Goal: Transaction & Acquisition: Obtain resource

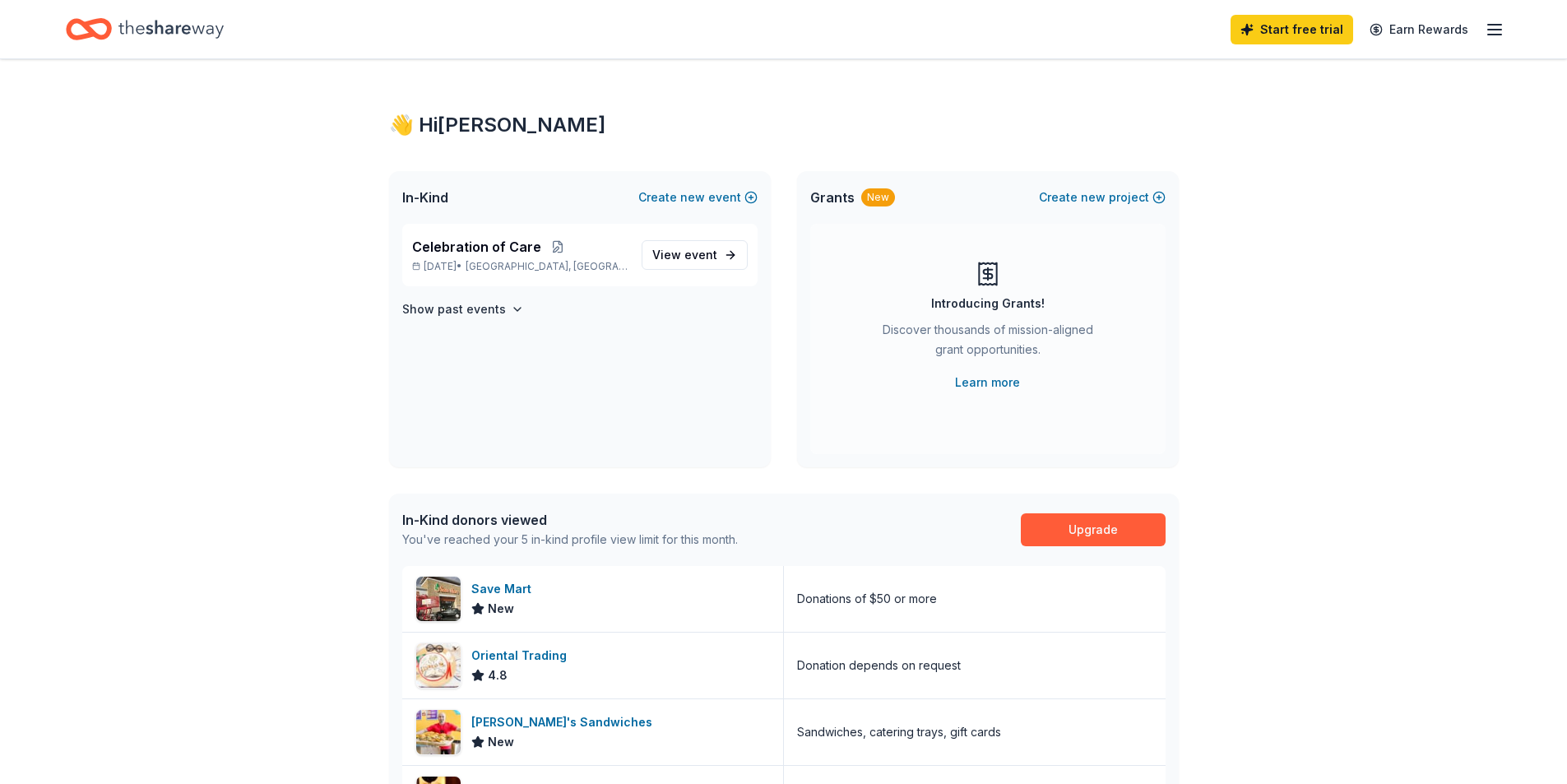
click at [207, 22] on icon "Home" at bounding box center [171, 29] width 105 height 34
click at [119, 29] on icon "Home" at bounding box center [171, 29] width 105 height 34
click at [60, 31] on div "Start free trial Earn Rewards" at bounding box center [784, 29] width 1567 height 59
click at [707, 249] on span "event" at bounding box center [701, 255] width 33 height 14
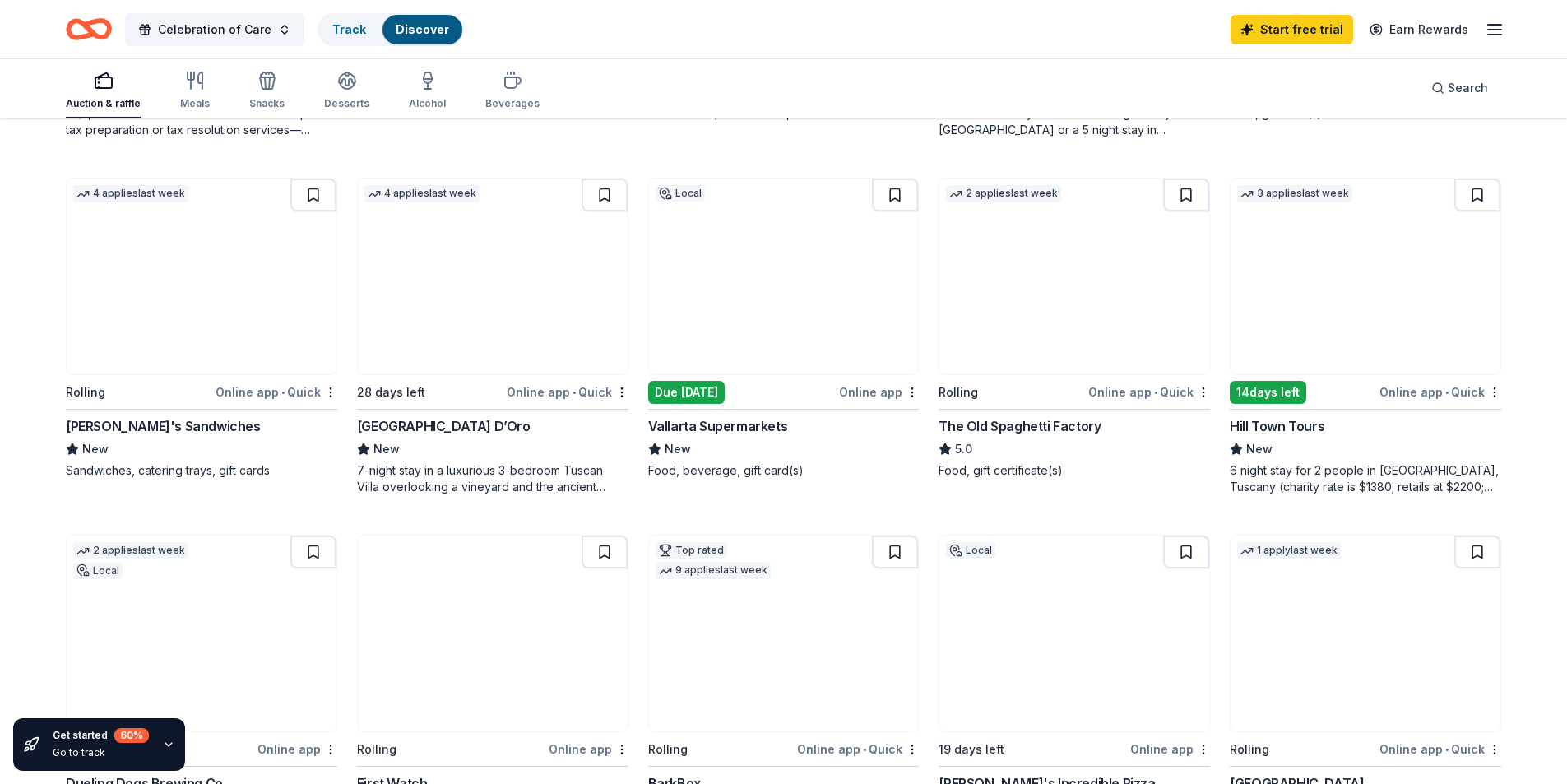
scroll to position [987, 0]
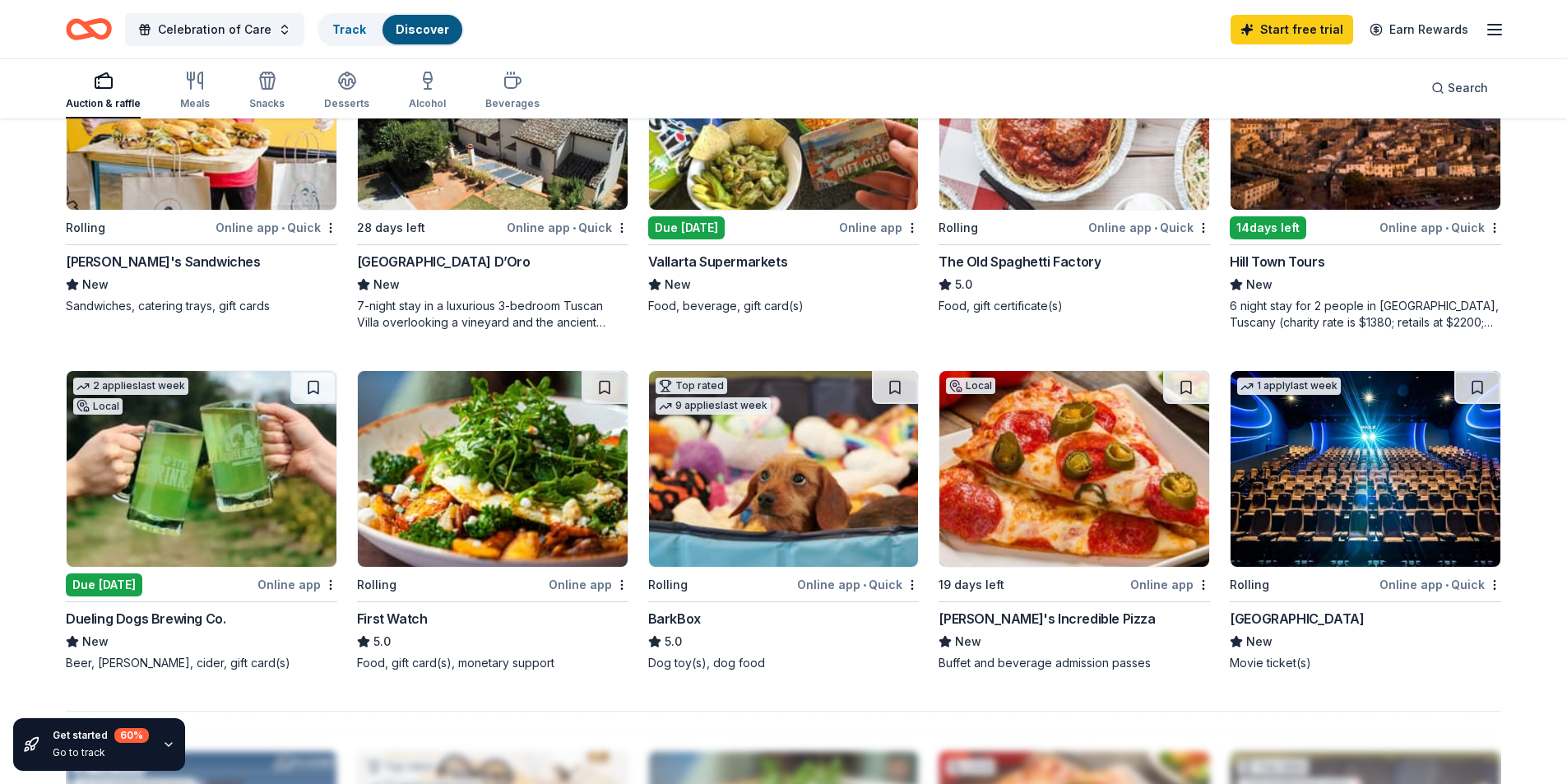
click at [1363, 265] on div "Hill Town Tours" at bounding box center [1365, 262] width 272 height 20
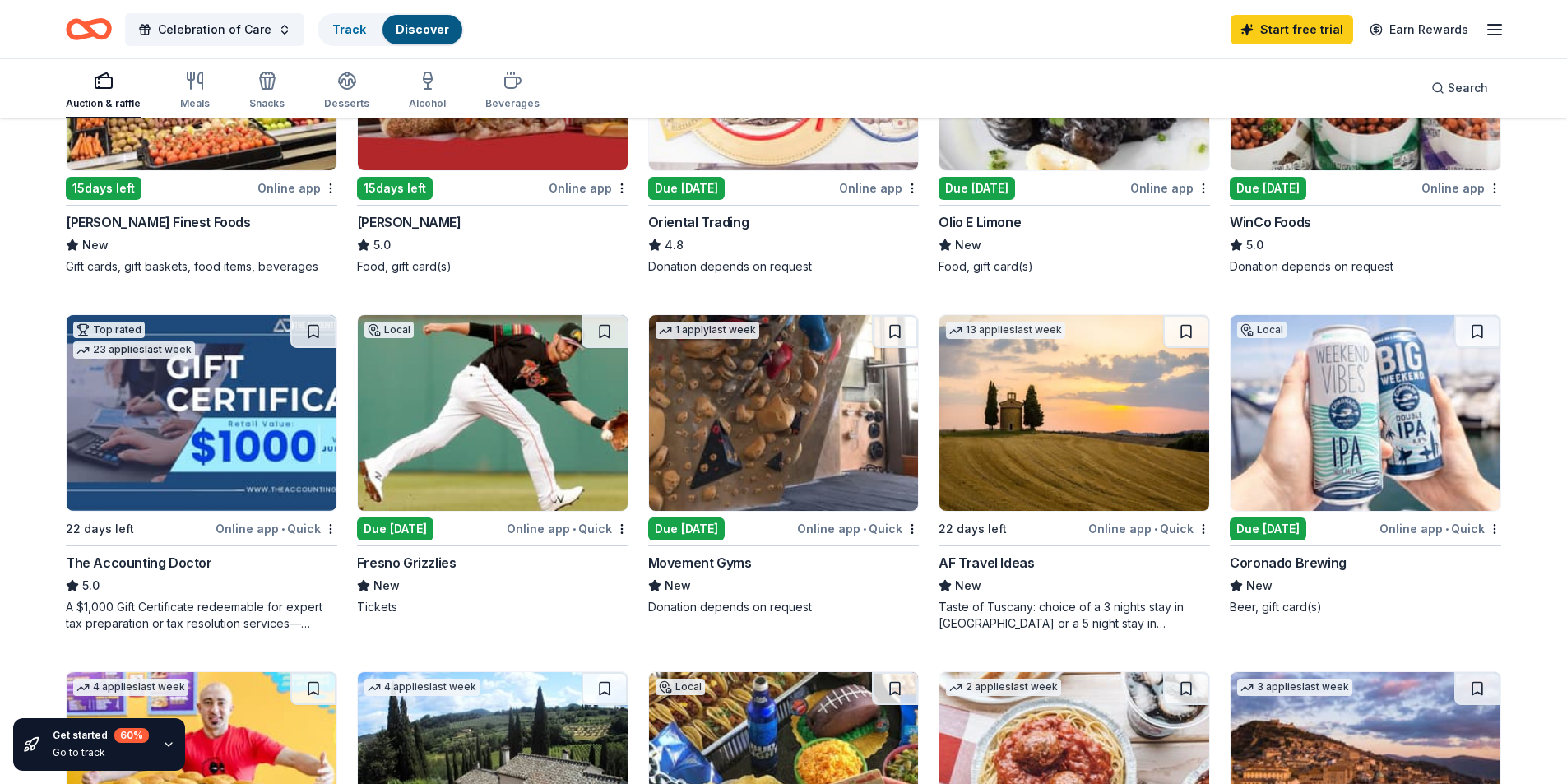
scroll to position [0, 0]
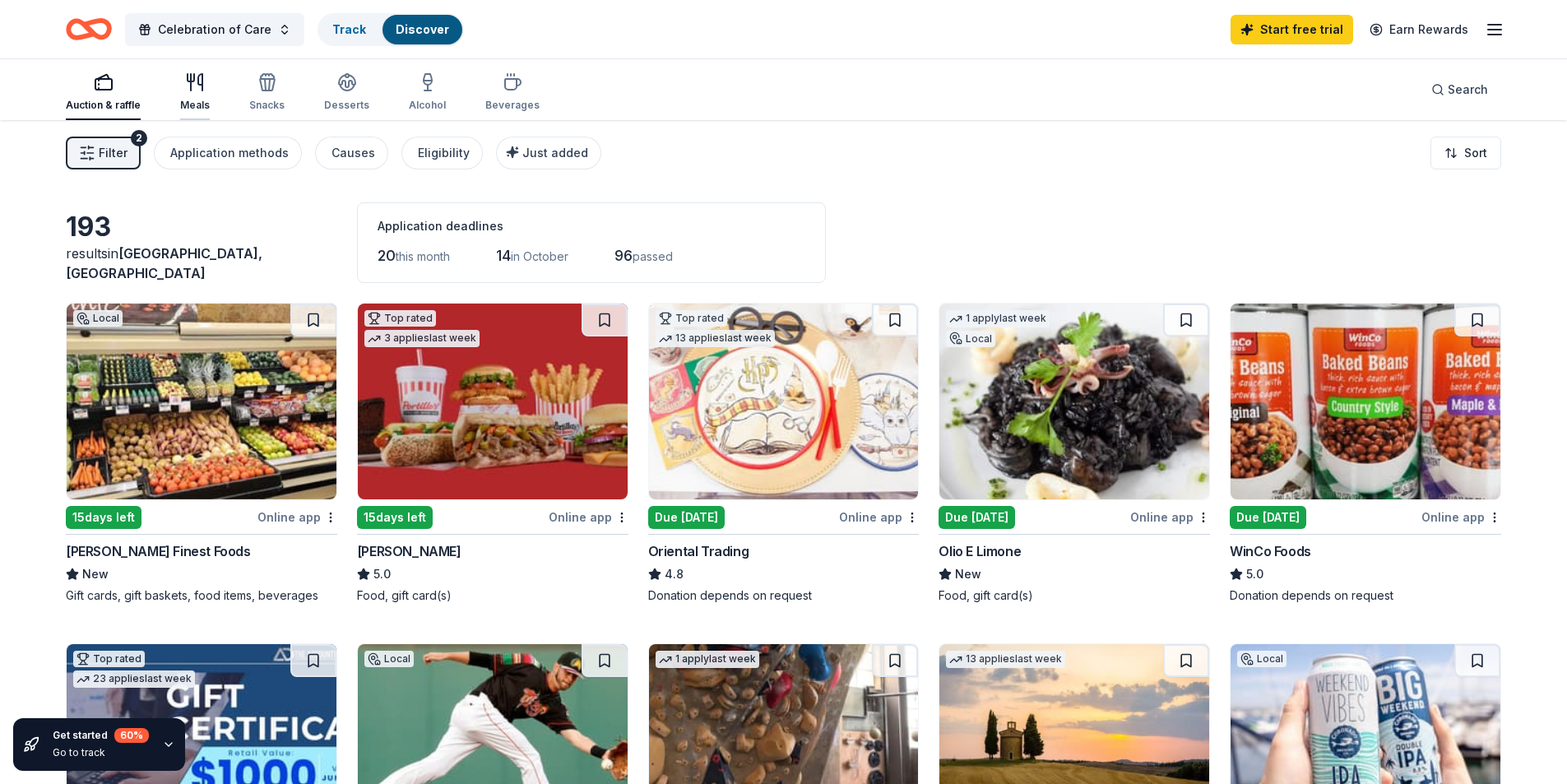
click at [200, 102] on div "Meals" at bounding box center [194, 105] width 29 height 13
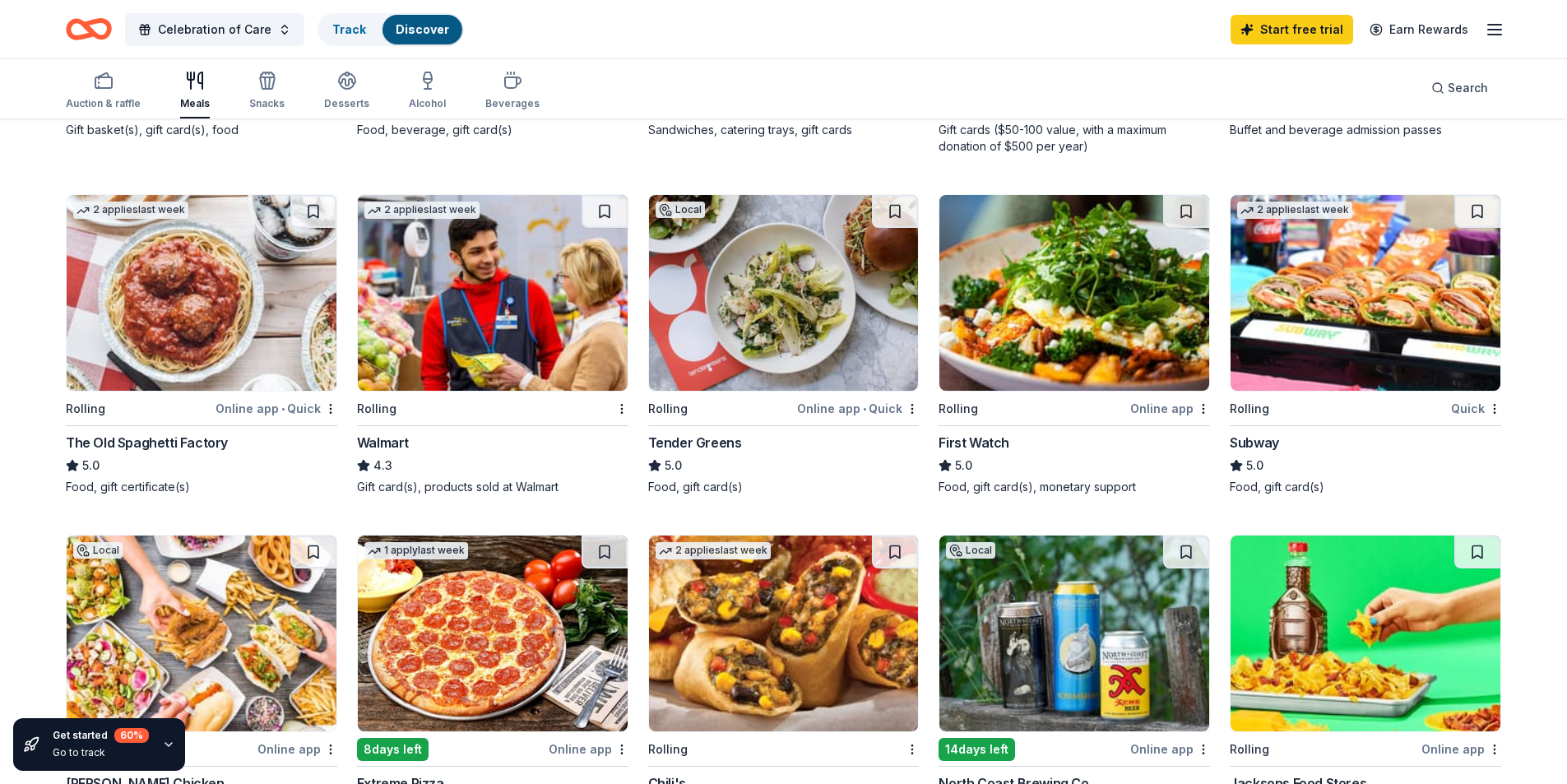
scroll to position [987, 0]
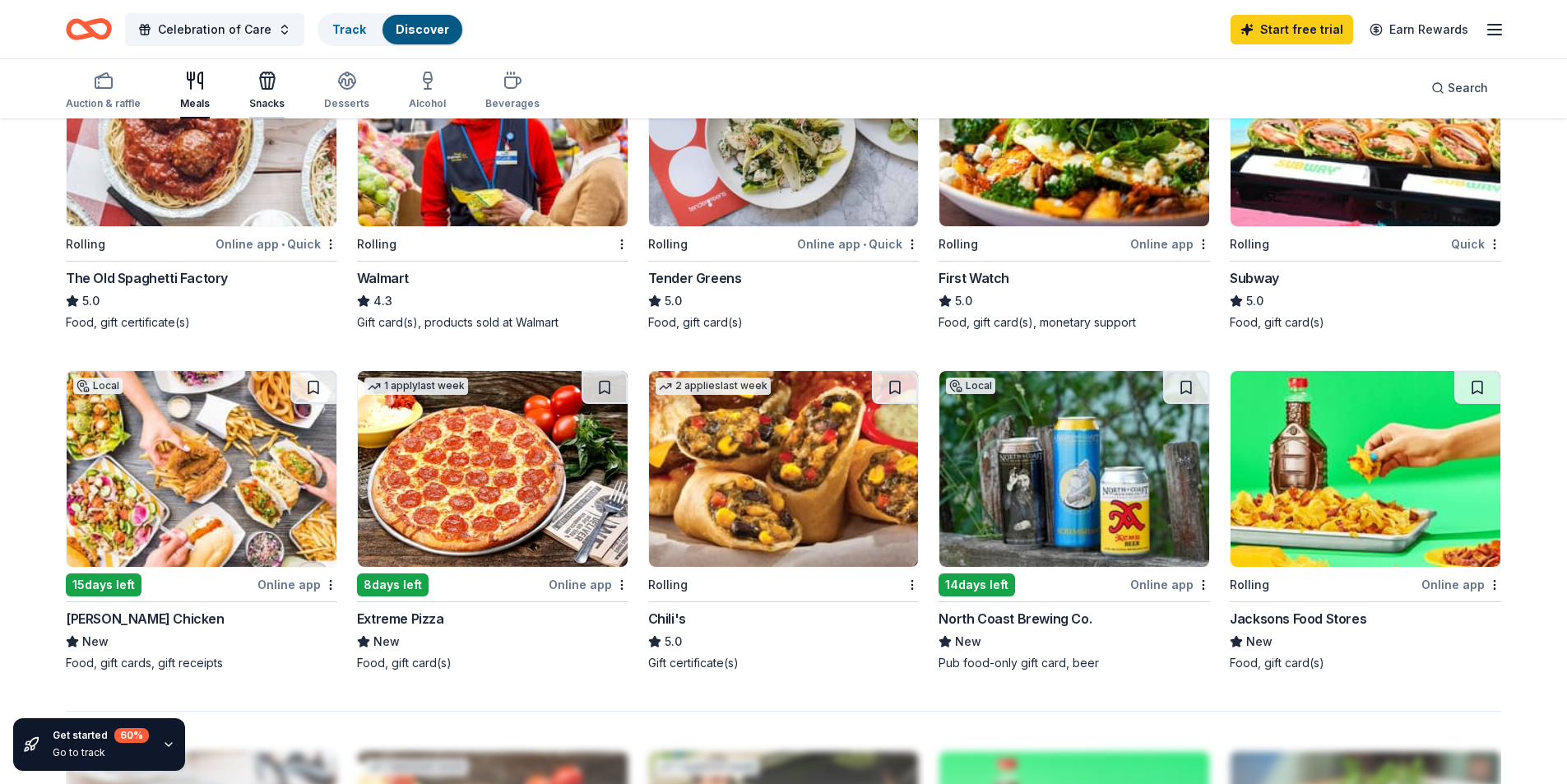
click at [273, 101] on div "Snacks" at bounding box center [267, 103] width 36 height 13
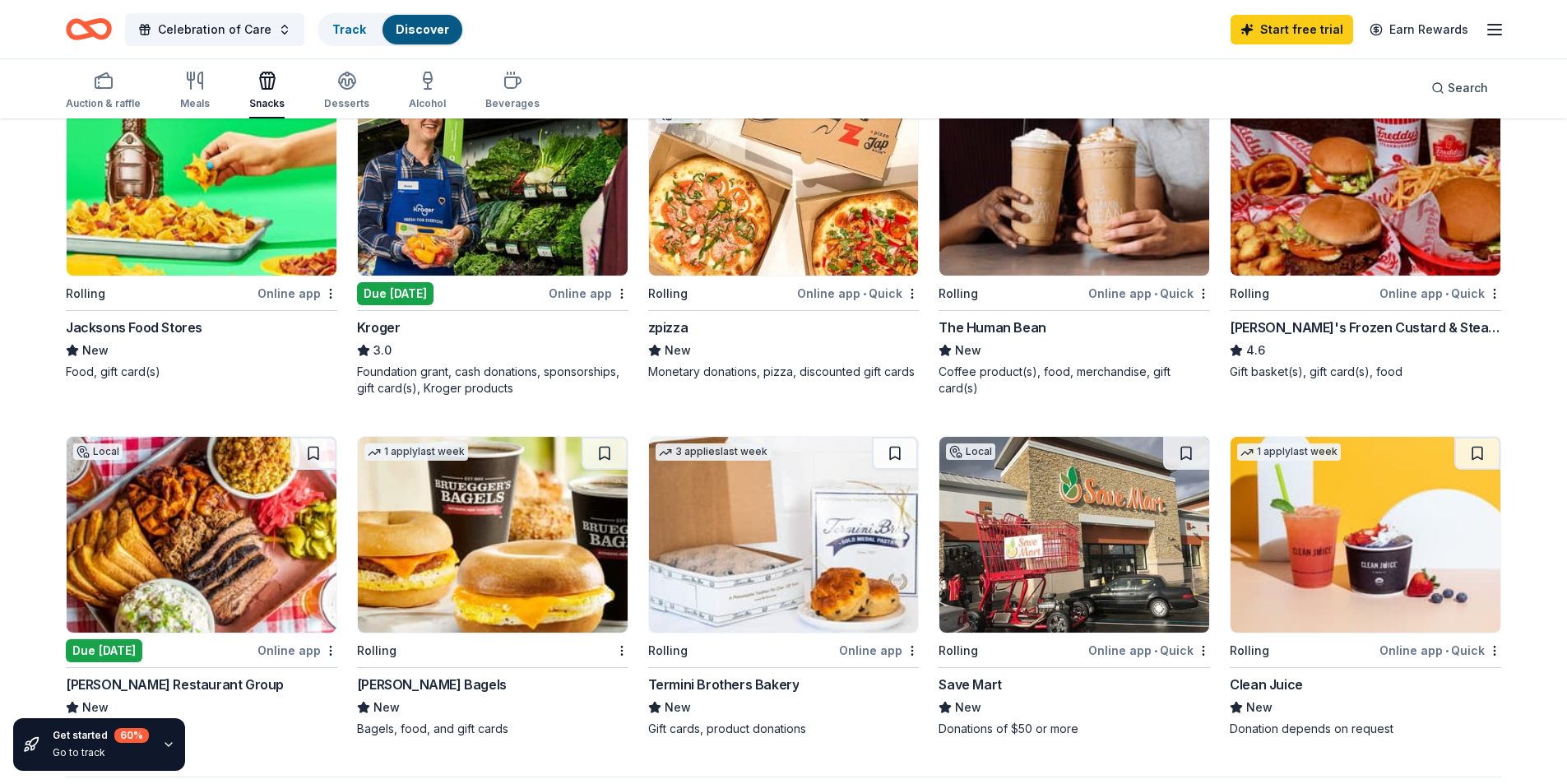
scroll to position [987, 0]
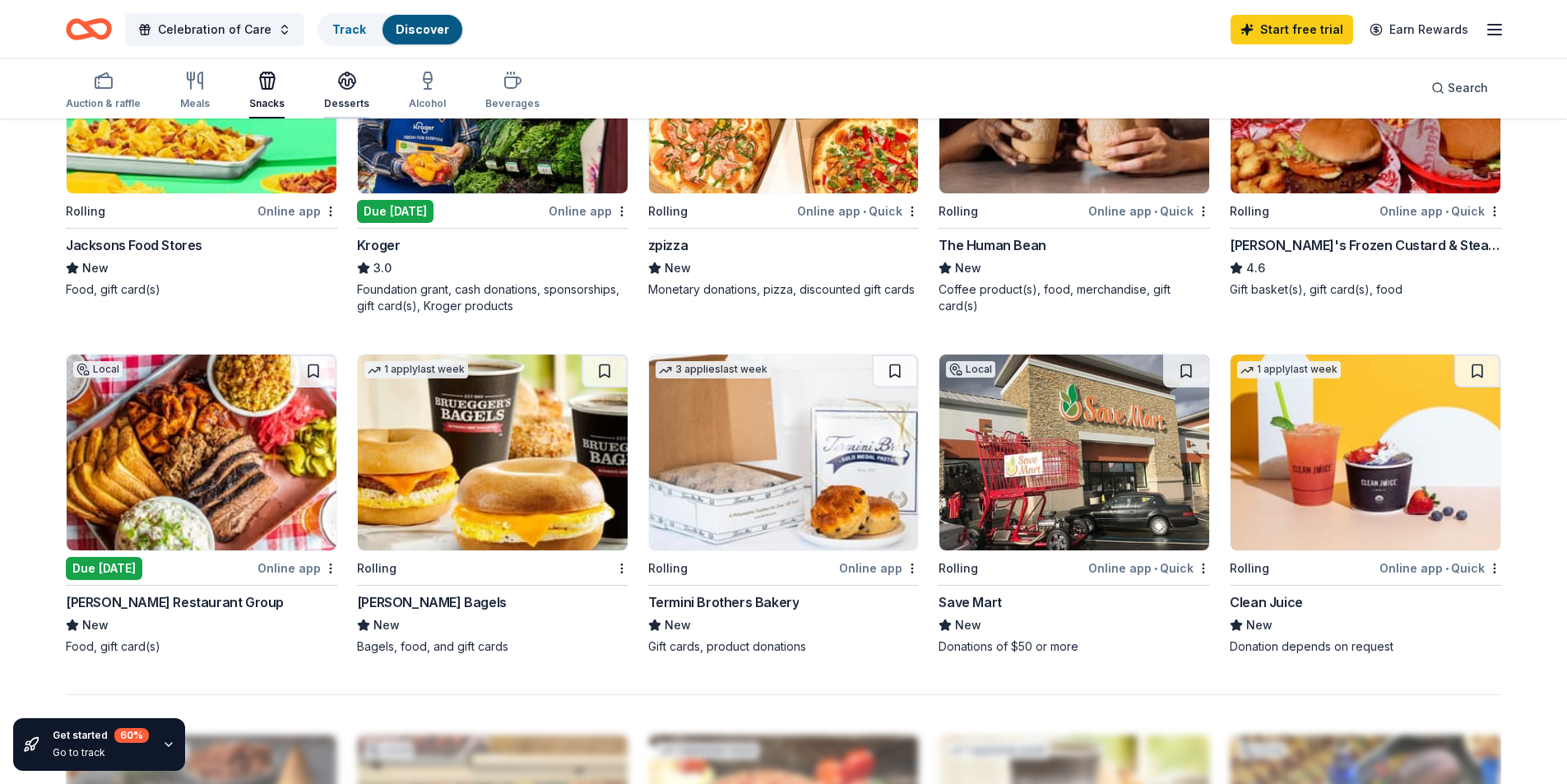
click at [355, 103] on div "Desserts" at bounding box center [346, 103] width 45 height 13
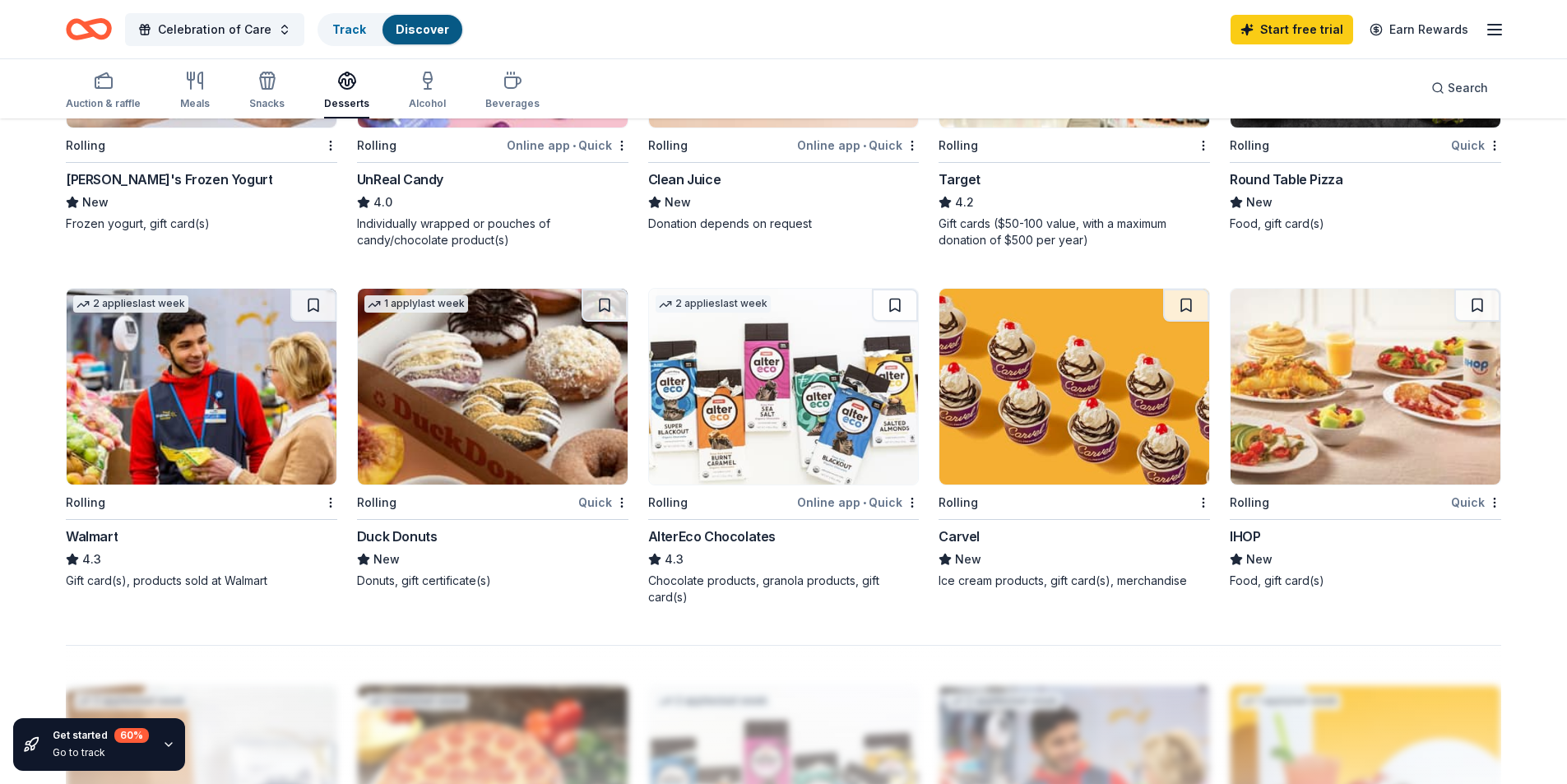
scroll to position [1152, 0]
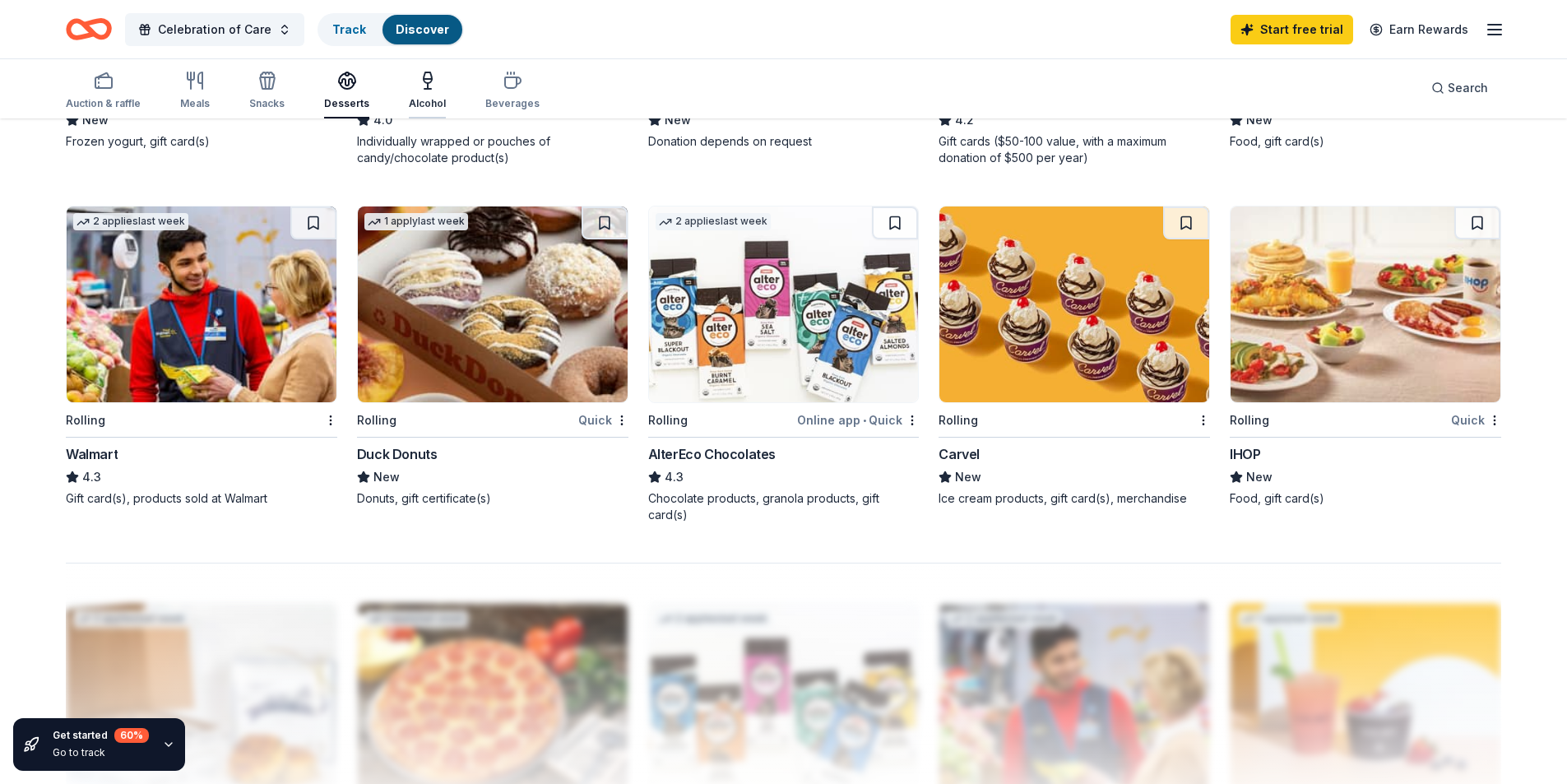
click at [429, 72] on icon "button" at bounding box center [427, 80] width 20 height 20
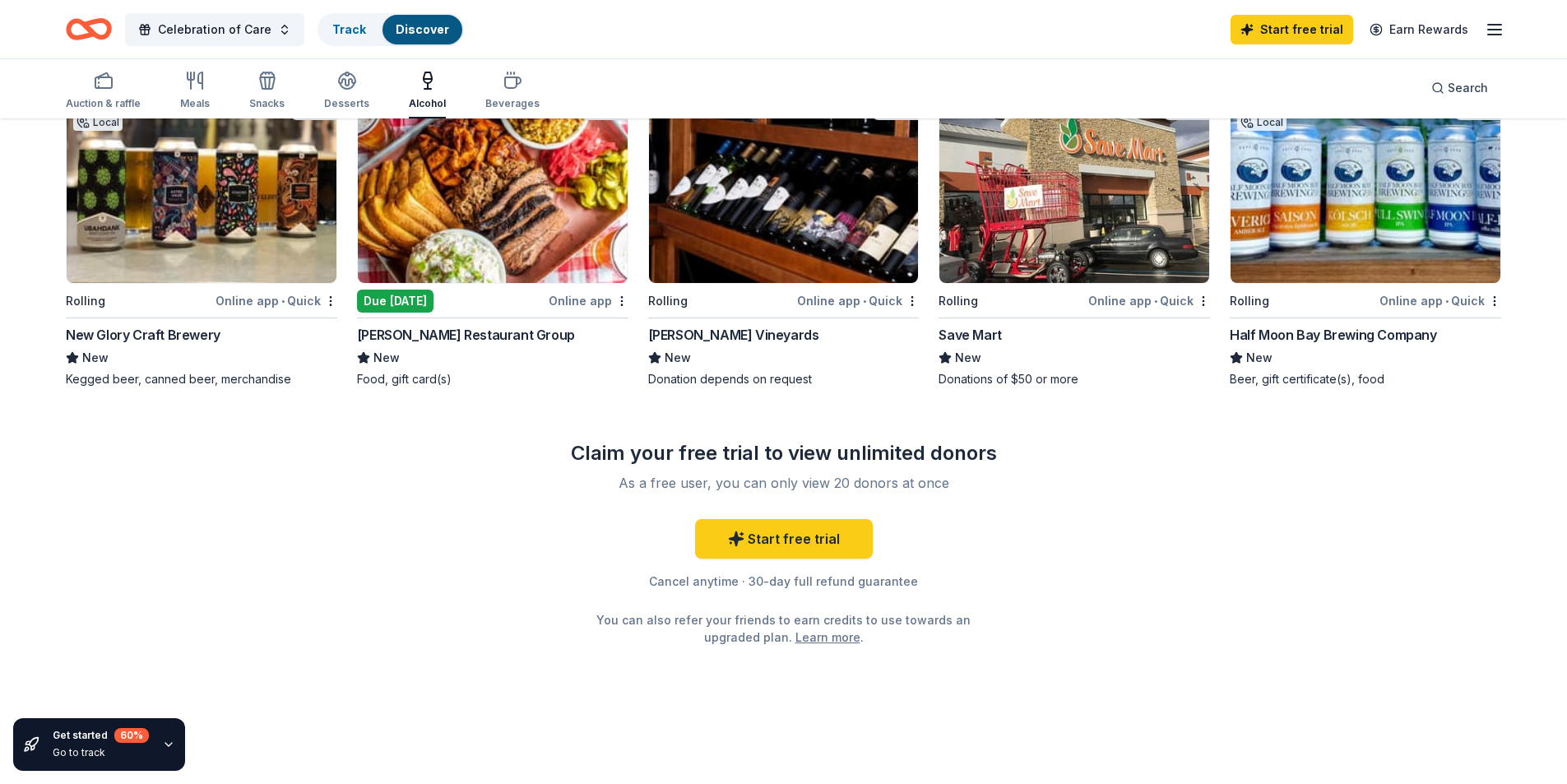
scroll to position [942, 0]
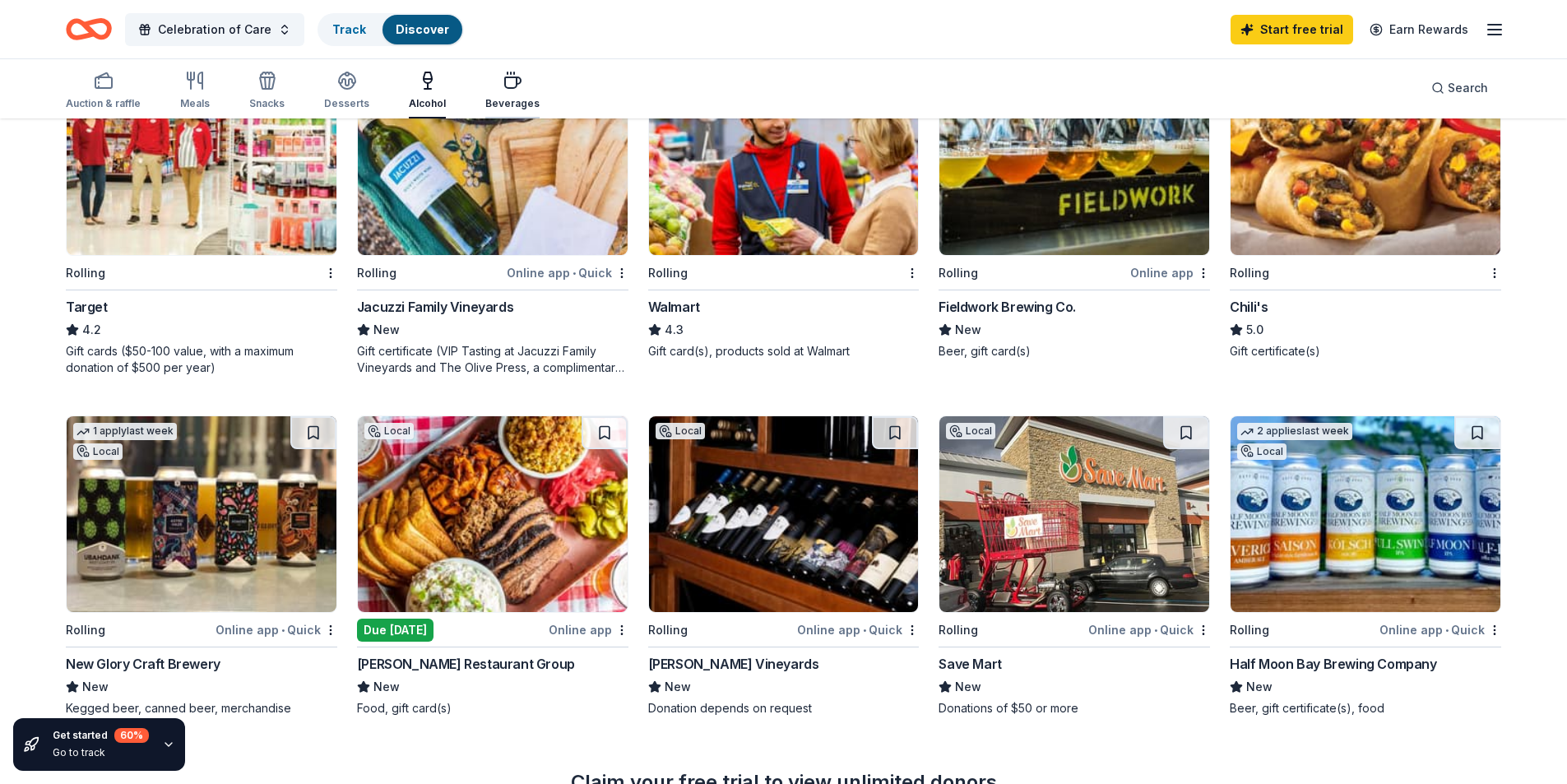
click at [521, 73] on div "button" at bounding box center [512, 80] width 54 height 20
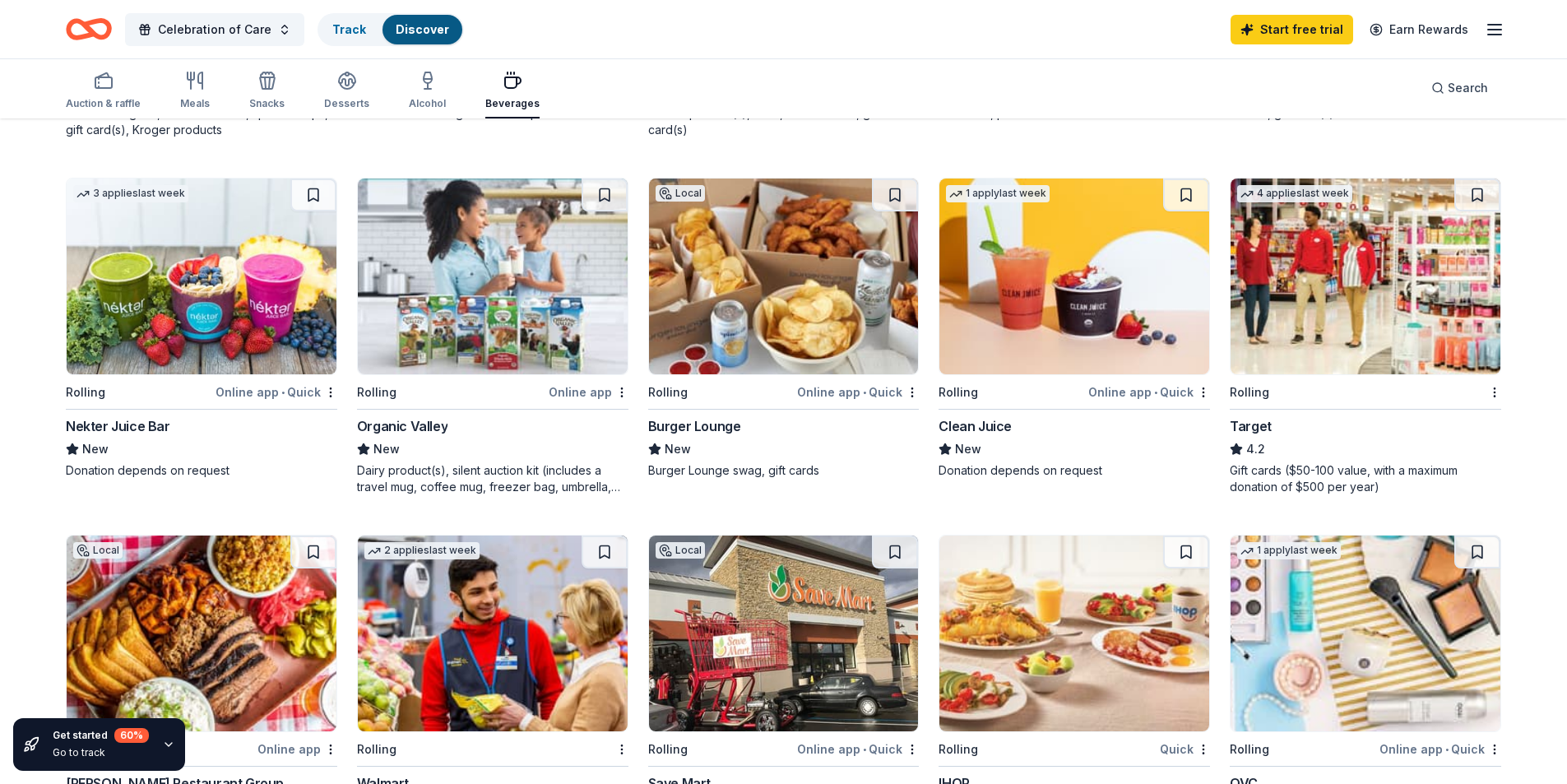
scroll to position [1152, 0]
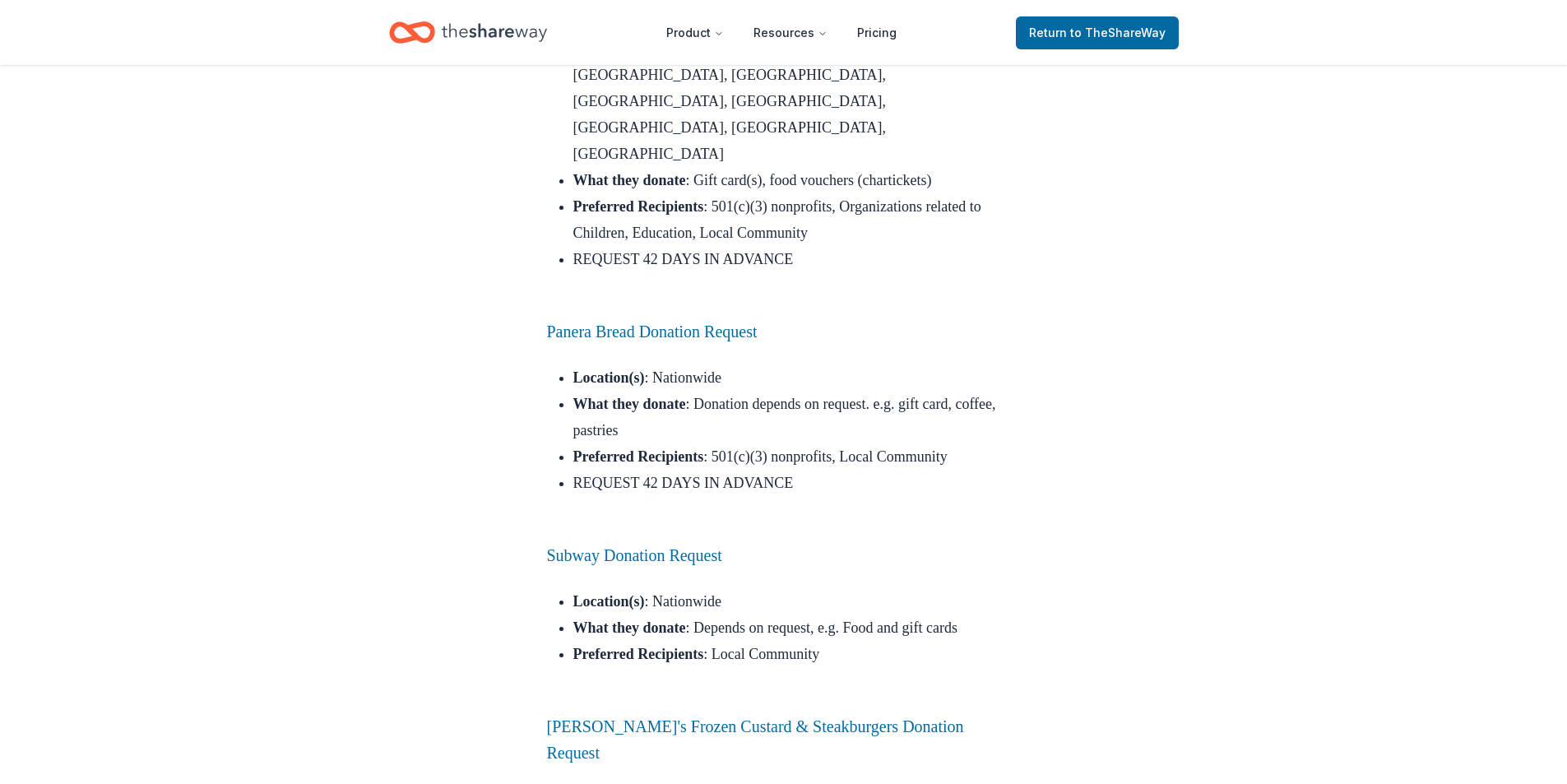
scroll to position [5345, 0]
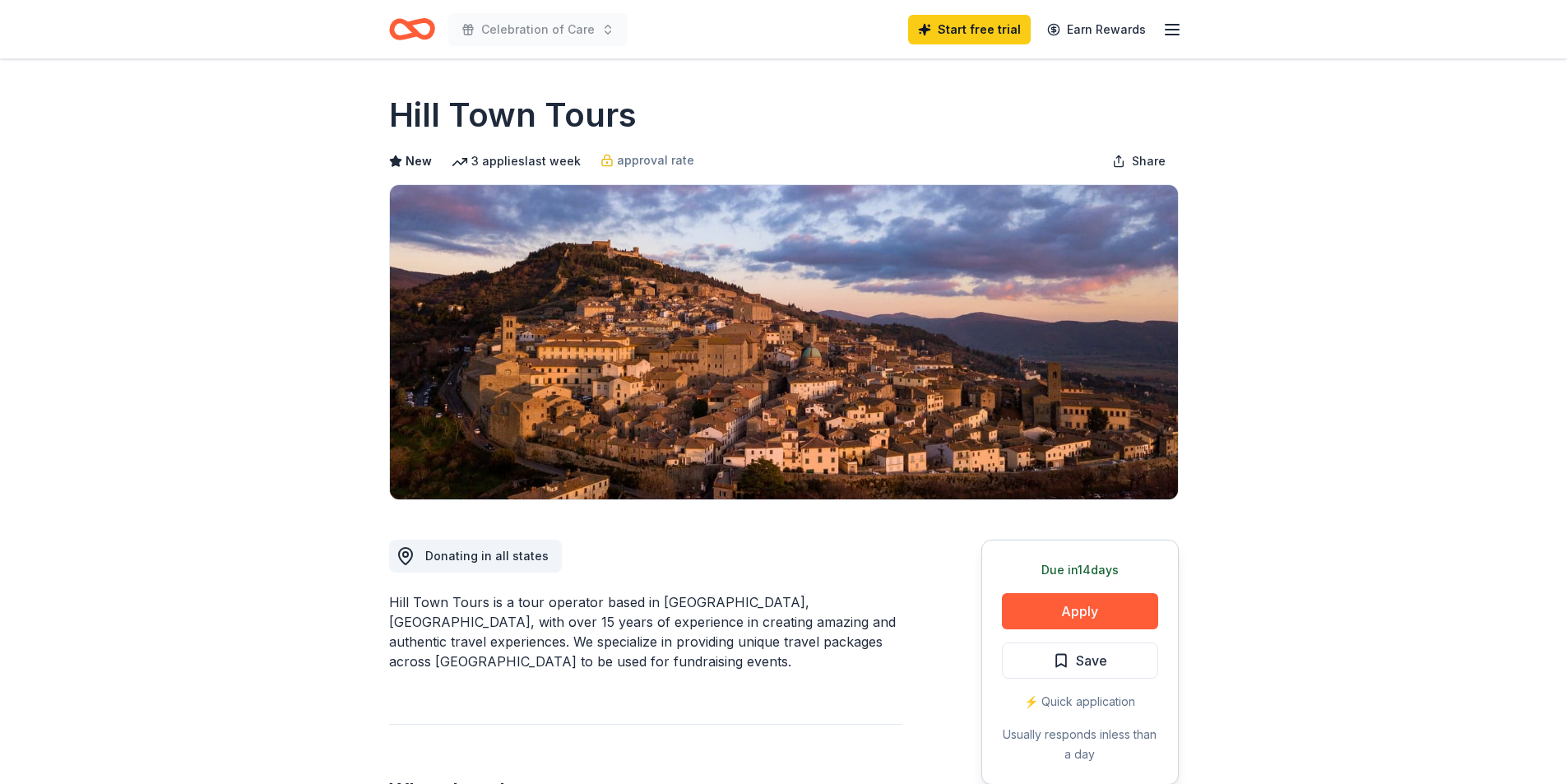
scroll to position [329, 0]
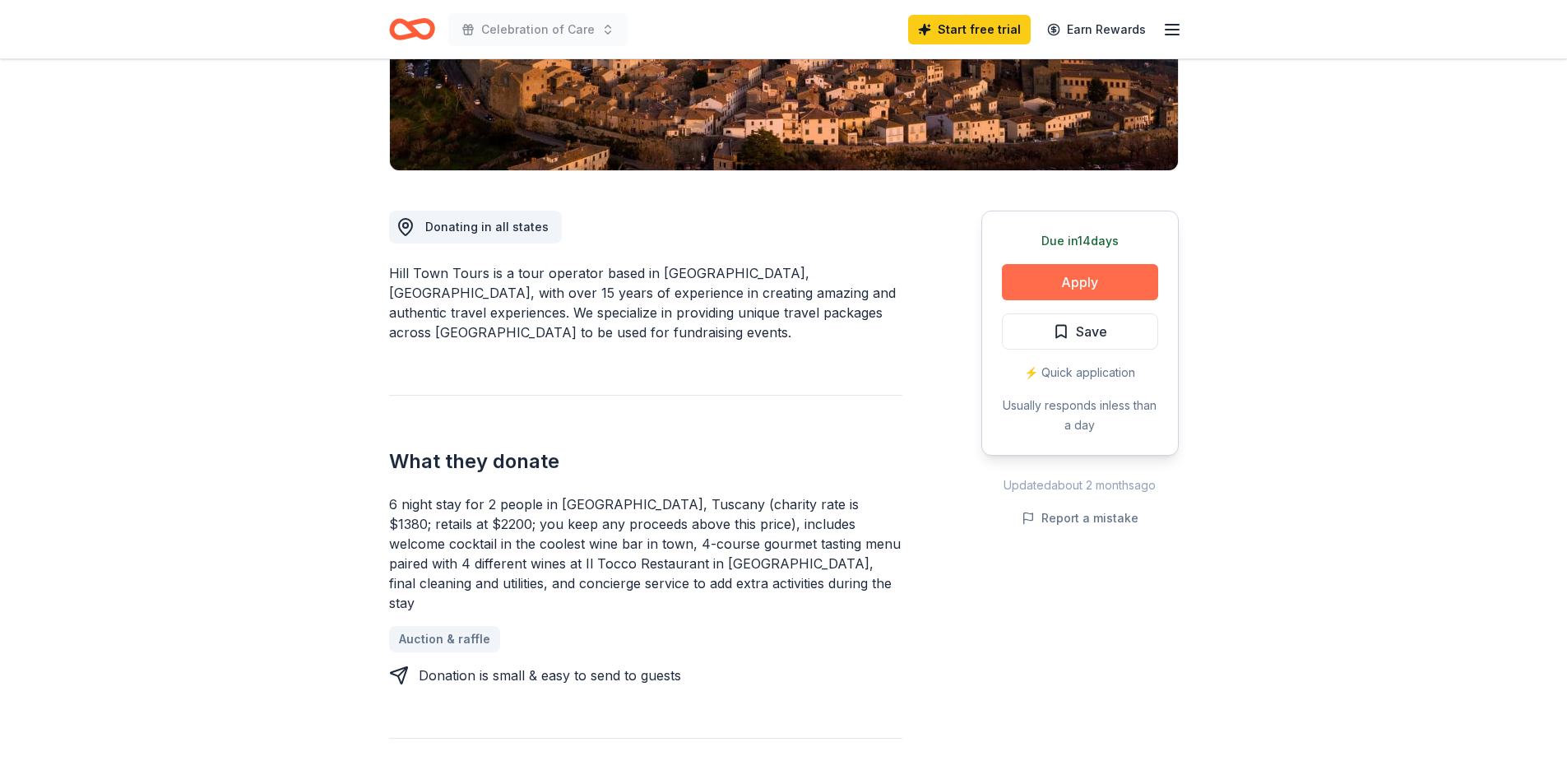
click at [1021, 287] on button "Apply" at bounding box center [1081, 282] width 157 height 36
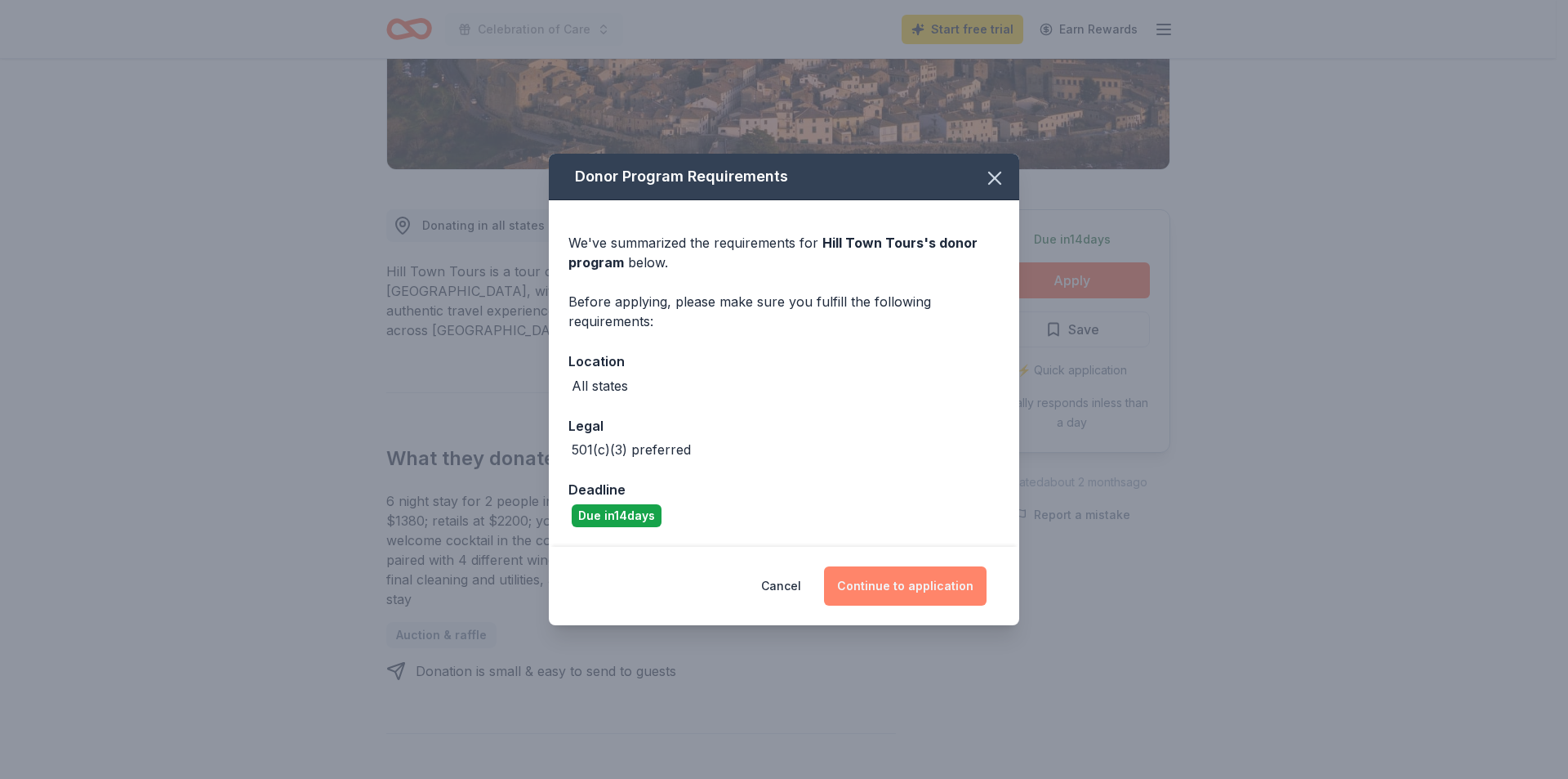
click at [912, 593] on button "Continue to application" at bounding box center [905, 585] width 163 height 39
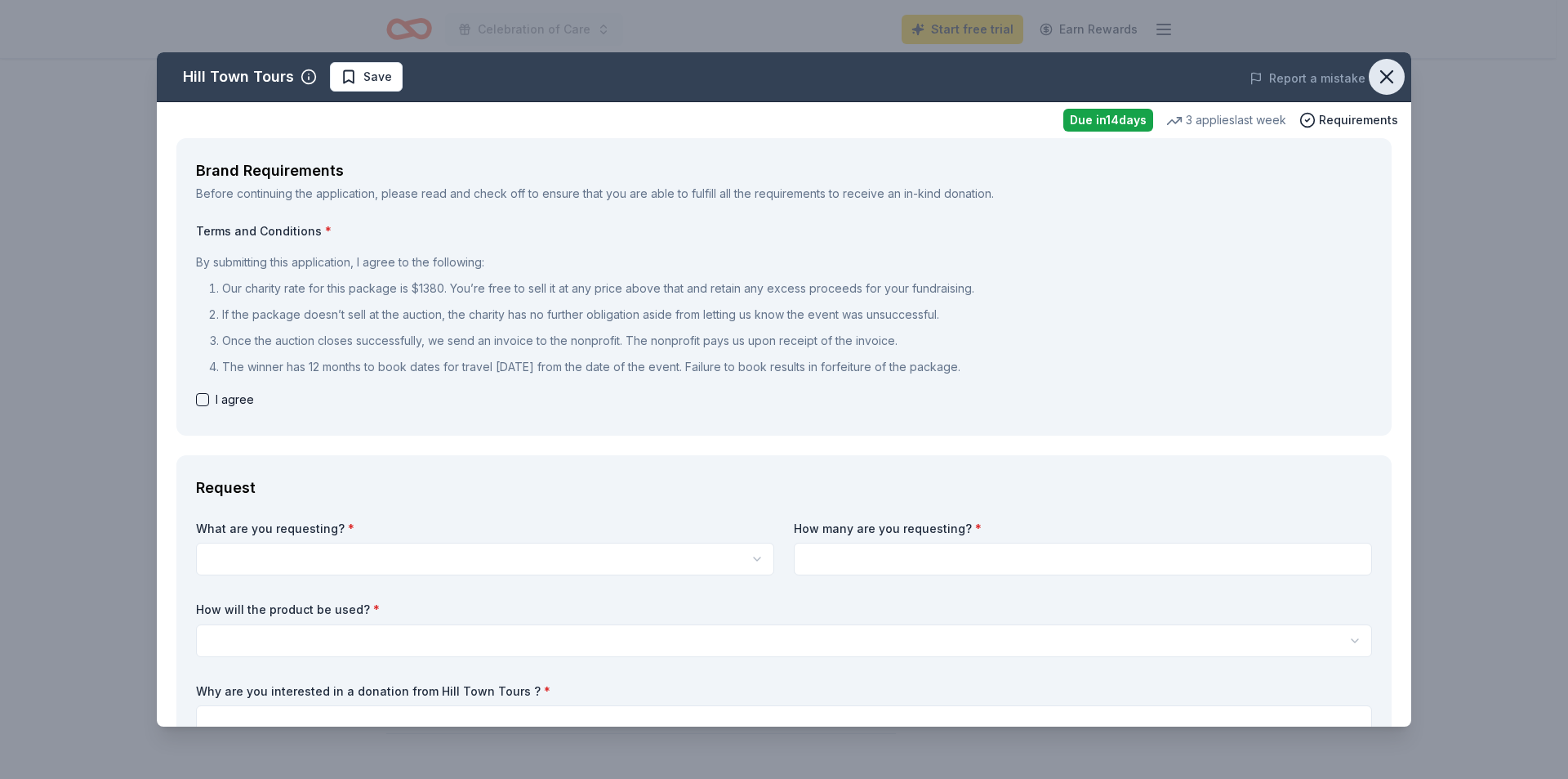
click at [1378, 70] on icon "button" at bounding box center [1387, 77] width 23 height 23
